Goal: Find specific page/section: Find specific page/section

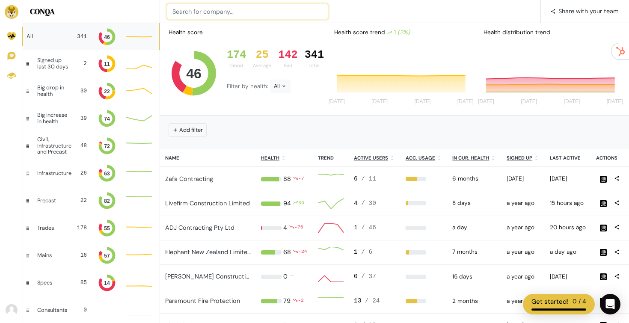
click at [292, 11] on input at bounding box center [247, 11] width 161 height 15
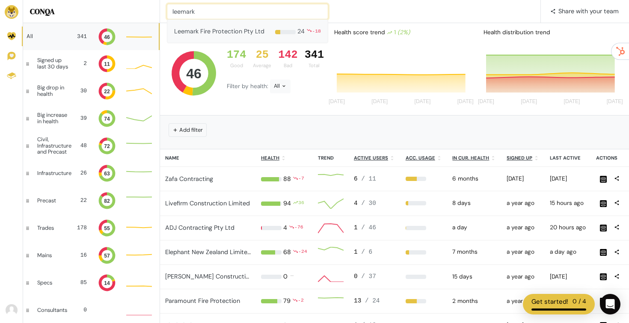
type input "leemark"
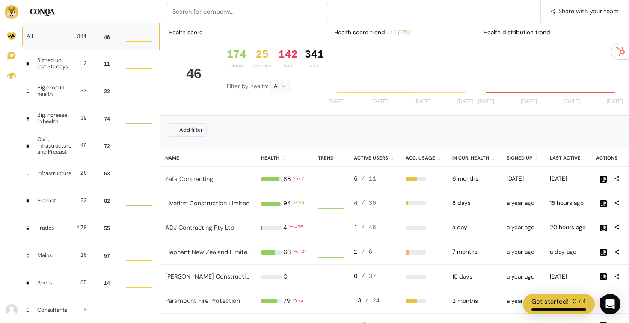
scroll to position [23, 26]
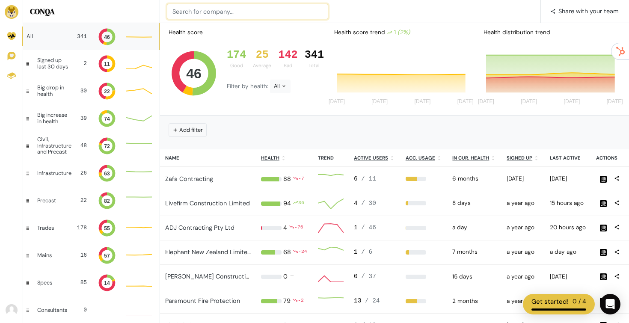
click at [234, 12] on input at bounding box center [247, 11] width 161 height 15
type input "c"
type input "[PERSON_NAME]"
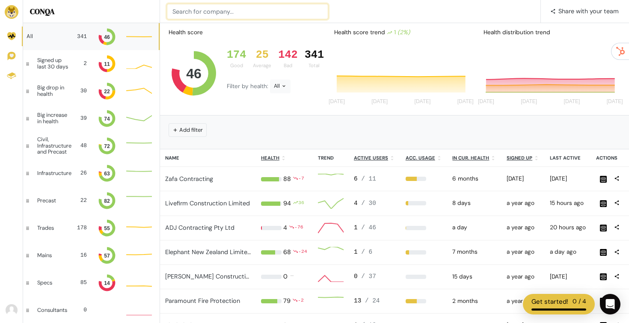
click at [224, 15] on input at bounding box center [247, 11] width 161 height 15
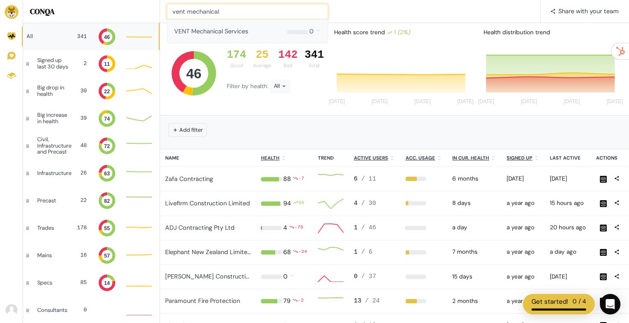
type input "vent mechanical"
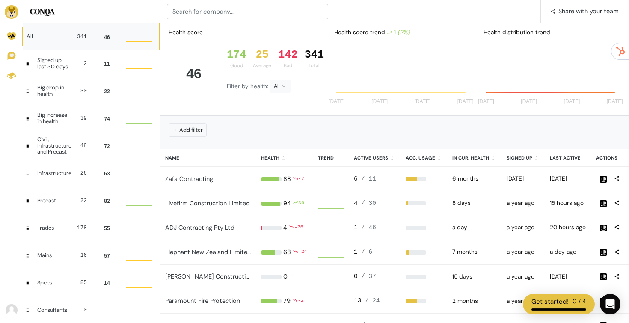
scroll to position [23, 26]
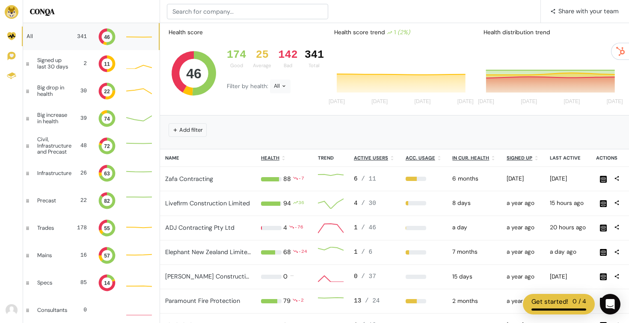
click at [207, 23] on div "Health score" at bounding box center [245, 32] width 164 height 19
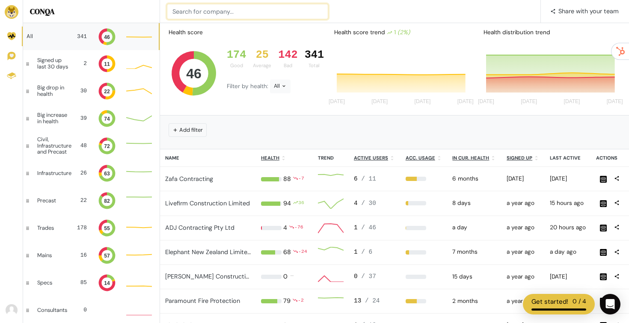
click at [207, 5] on input at bounding box center [247, 11] width 161 height 15
type input "metTILE"
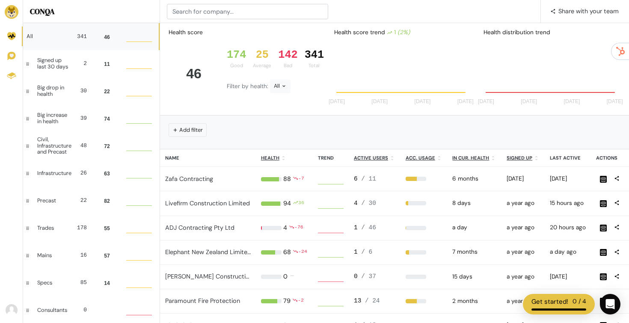
scroll to position [23, 26]
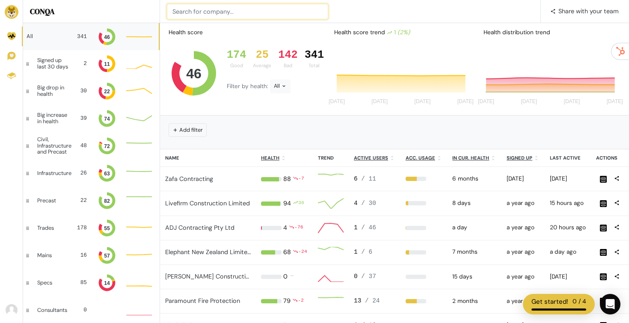
click at [230, 15] on input at bounding box center [247, 11] width 161 height 15
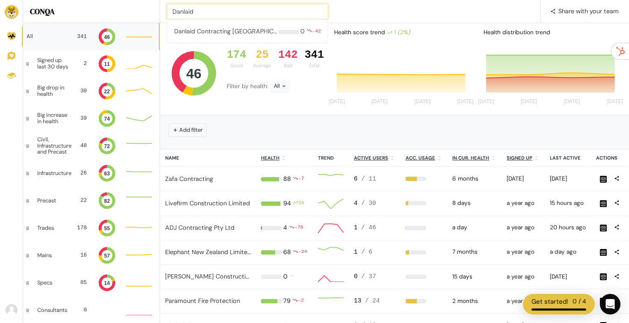
type input "Danlaid"
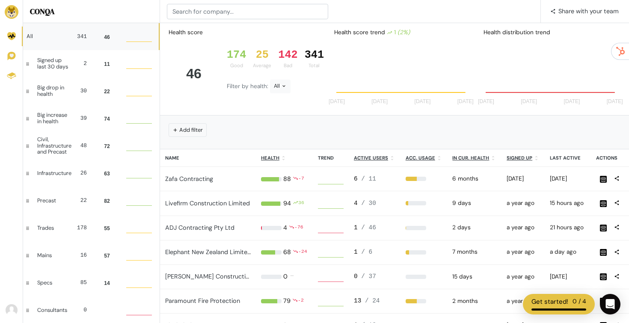
scroll to position [23, 26]
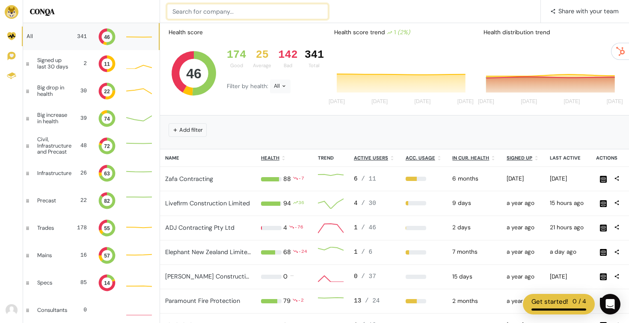
click at [204, 15] on input at bounding box center [247, 11] width 161 height 15
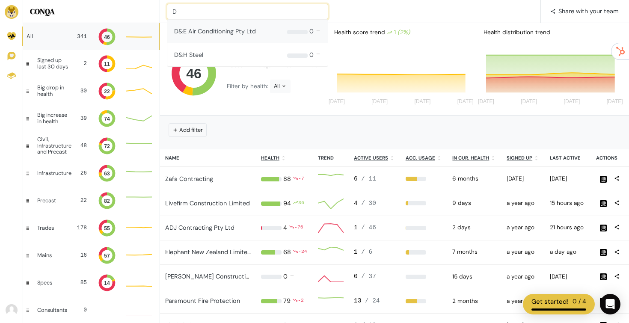
type input "D"
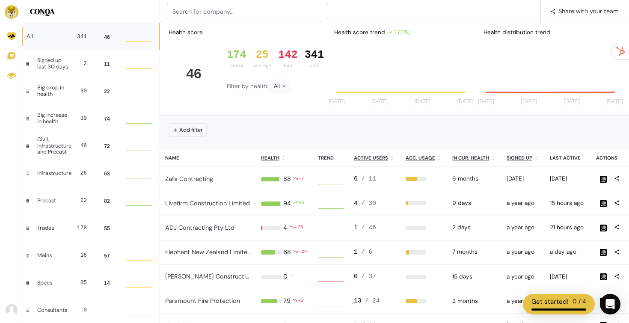
scroll to position [23, 26]
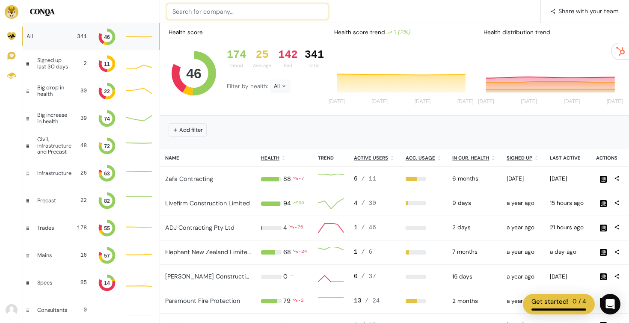
click at [240, 16] on input at bounding box center [247, 11] width 161 height 15
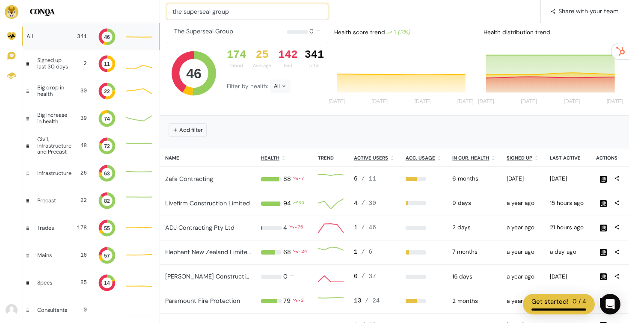
type input "the superseal group"
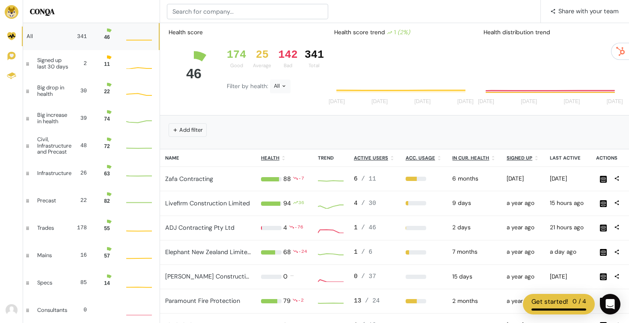
scroll to position [23, 26]
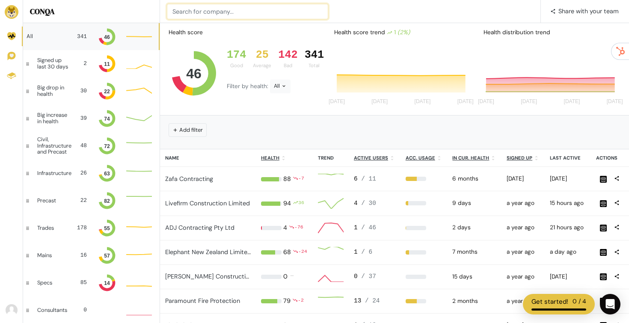
click at [208, 13] on input at bounding box center [247, 11] width 161 height 15
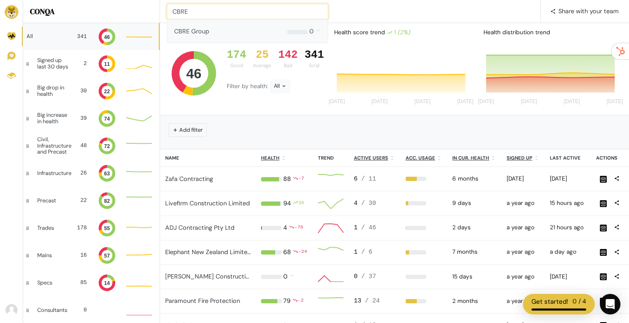
type input "CBRE"
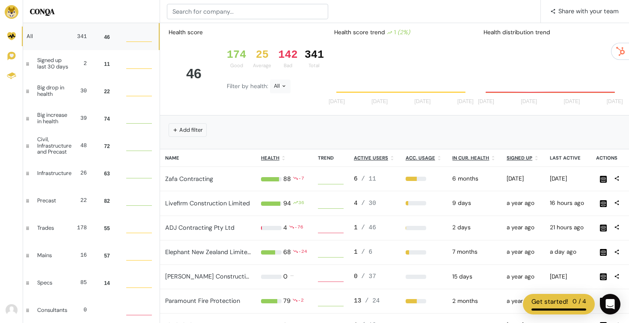
scroll to position [23, 26]
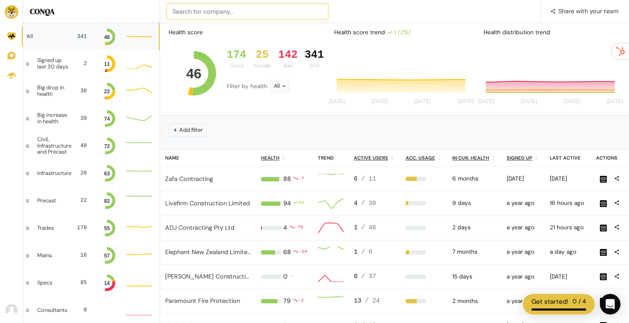
click at [223, 13] on input at bounding box center [247, 11] width 161 height 15
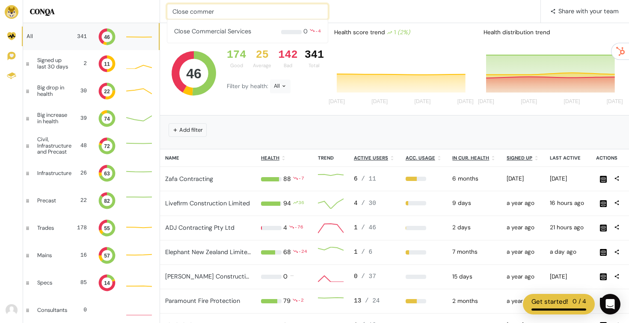
type input "Close commer"
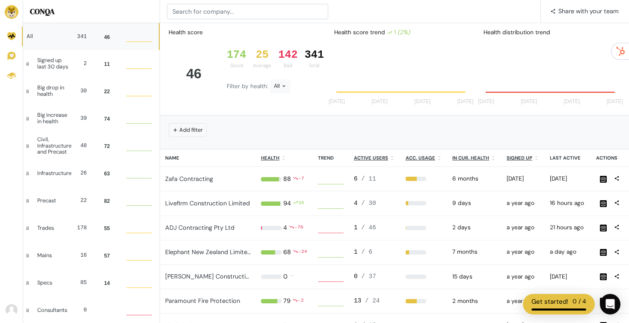
scroll to position [23, 26]
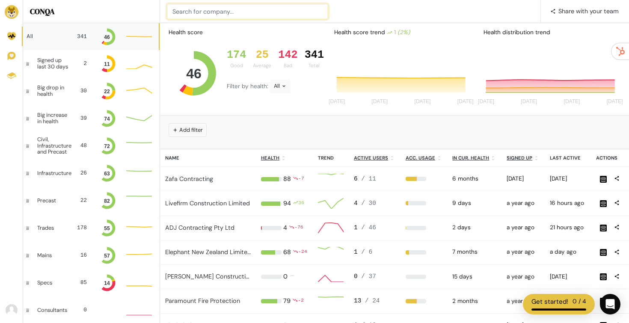
click at [216, 11] on input at bounding box center [247, 11] width 161 height 15
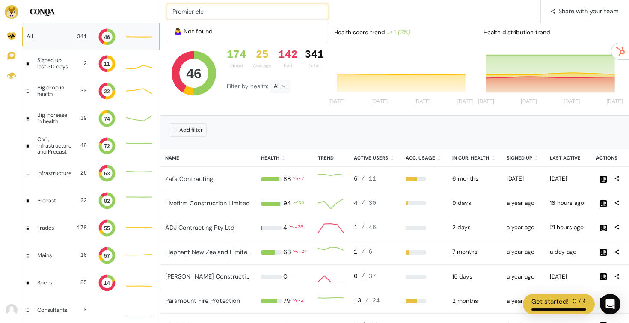
type input "Premier ele"
click at [231, 13] on input at bounding box center [247, 11] width 161 height 15
type input "[GEOGRAPHIC_DATA]"
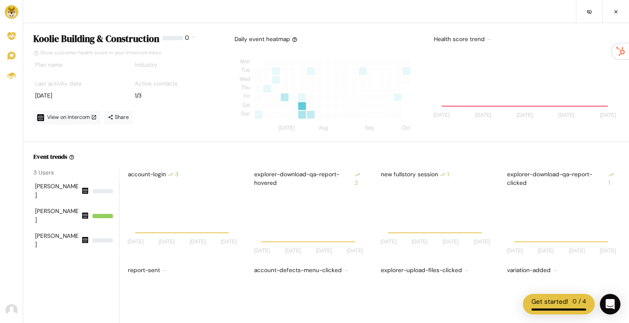
scroll to position [75, 113]
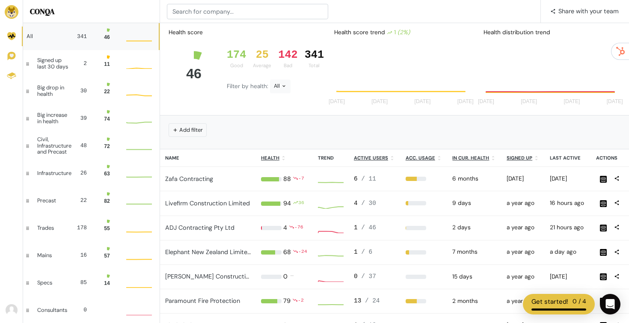
scroll to position [23, 26]
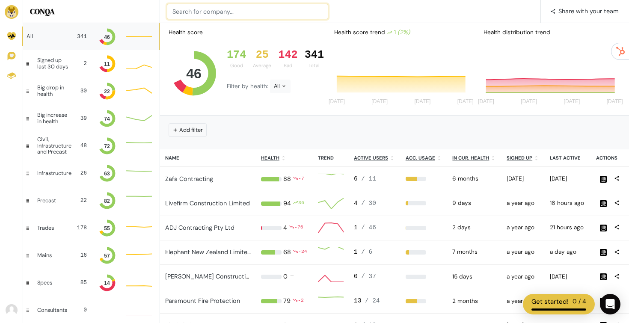
click at [238, 15] on input at bounding box center [247, 11] width 161 height 15
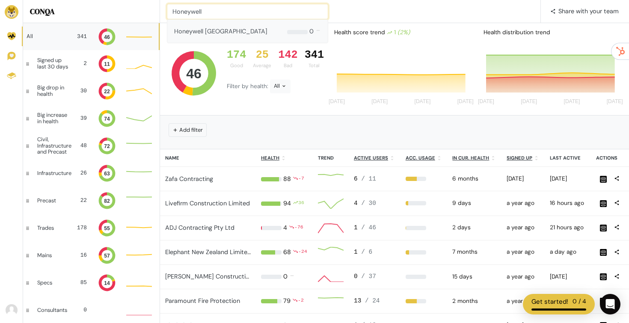
type input "Honeywell"
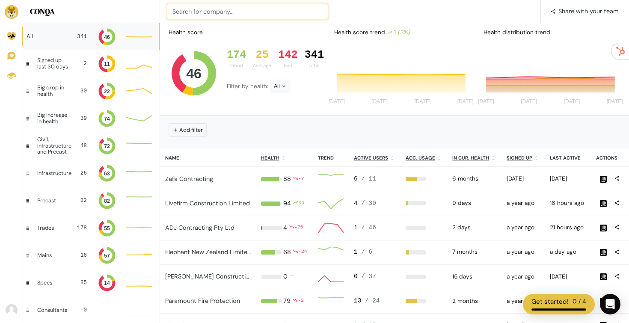
click at [218, 11] on input at bounding box center [247, 11] width 161 height 15
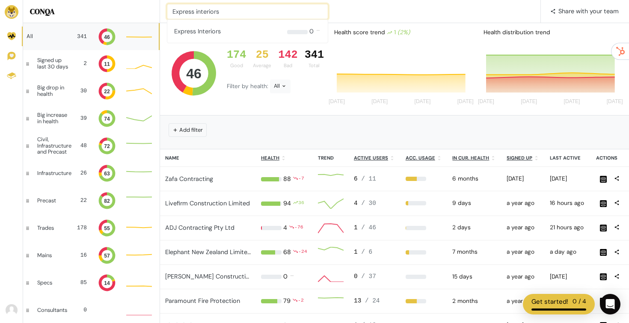
type input "Express interiors"
